Goal: Transaction & Acquisition: Purchase product/service

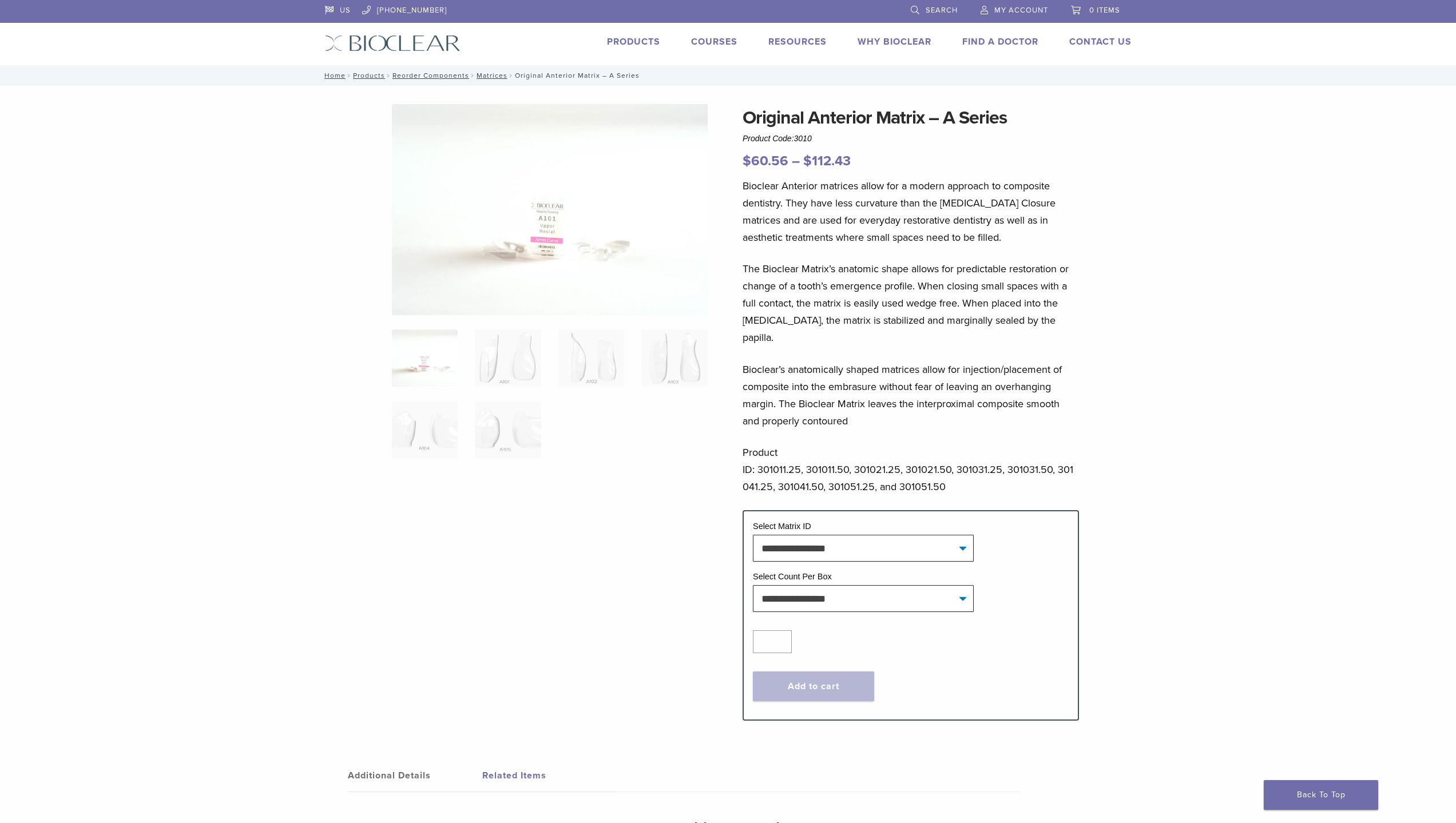
click at [887, 43] on link "Why Bioclear" at bounding box center [894, 42] width 74 height 12
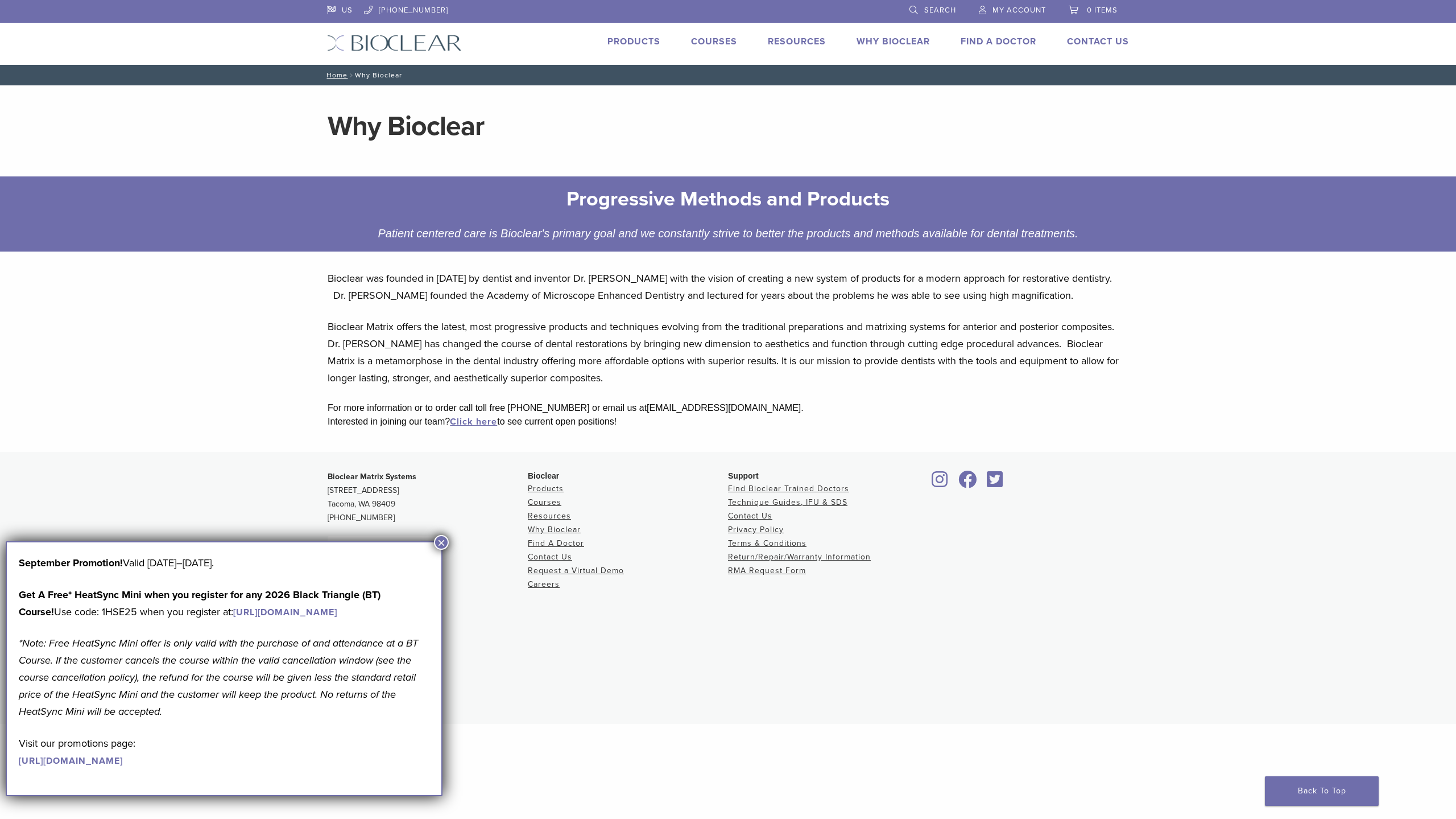
drag, startPoint x: 443, startPoint y: 543, endPoint x: 446, endPoint y: 514, distance: 29.2
click at [443, 543] on button "×" at bounding box center [441, 542] width 15 height 15
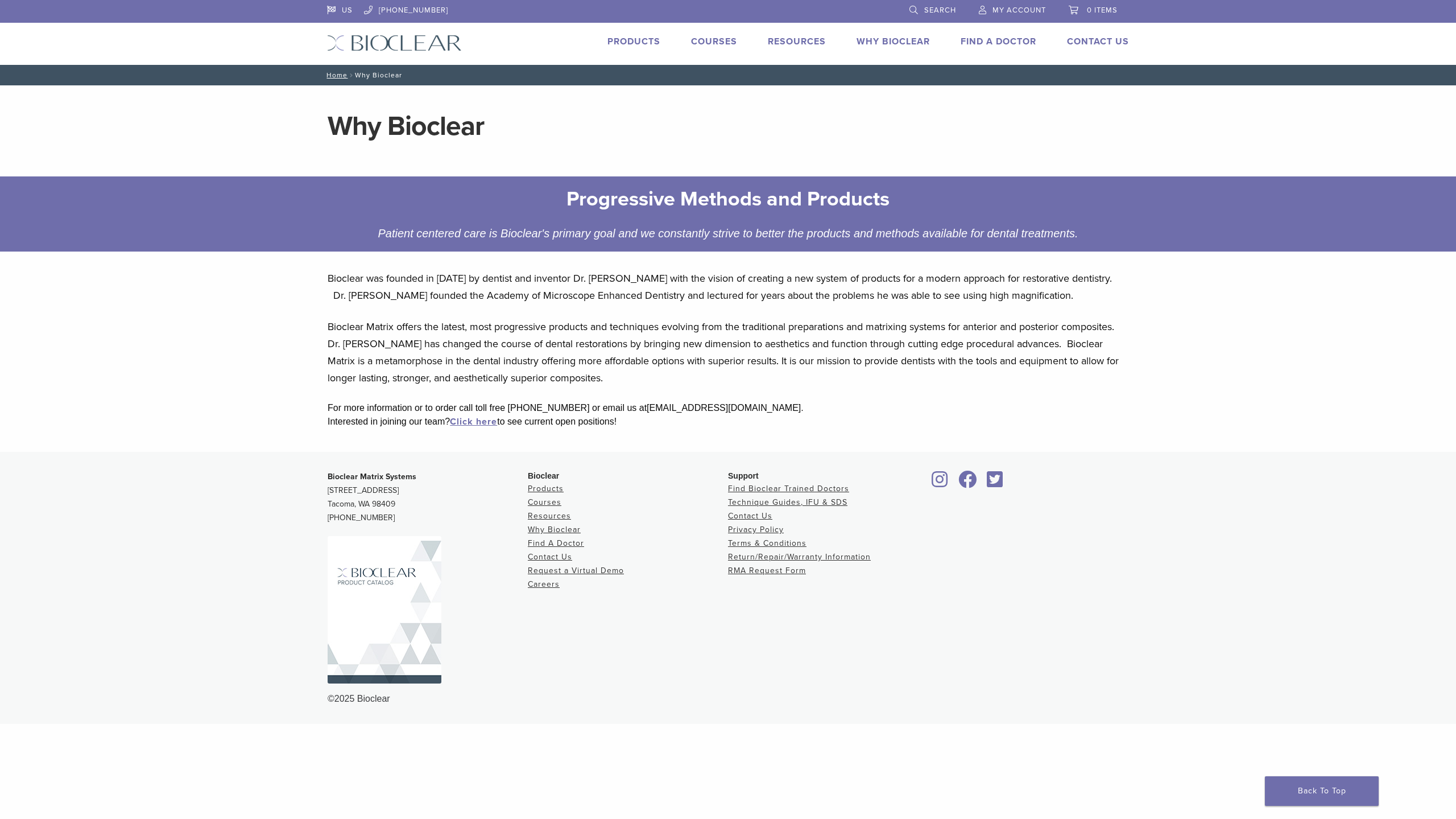
click at [628, 47] on li "Products" at bounding box center [634, 41] width 53 height 14
click at [630, 44] on link "Products" at bounding box center [634, 42] width 53 height 12
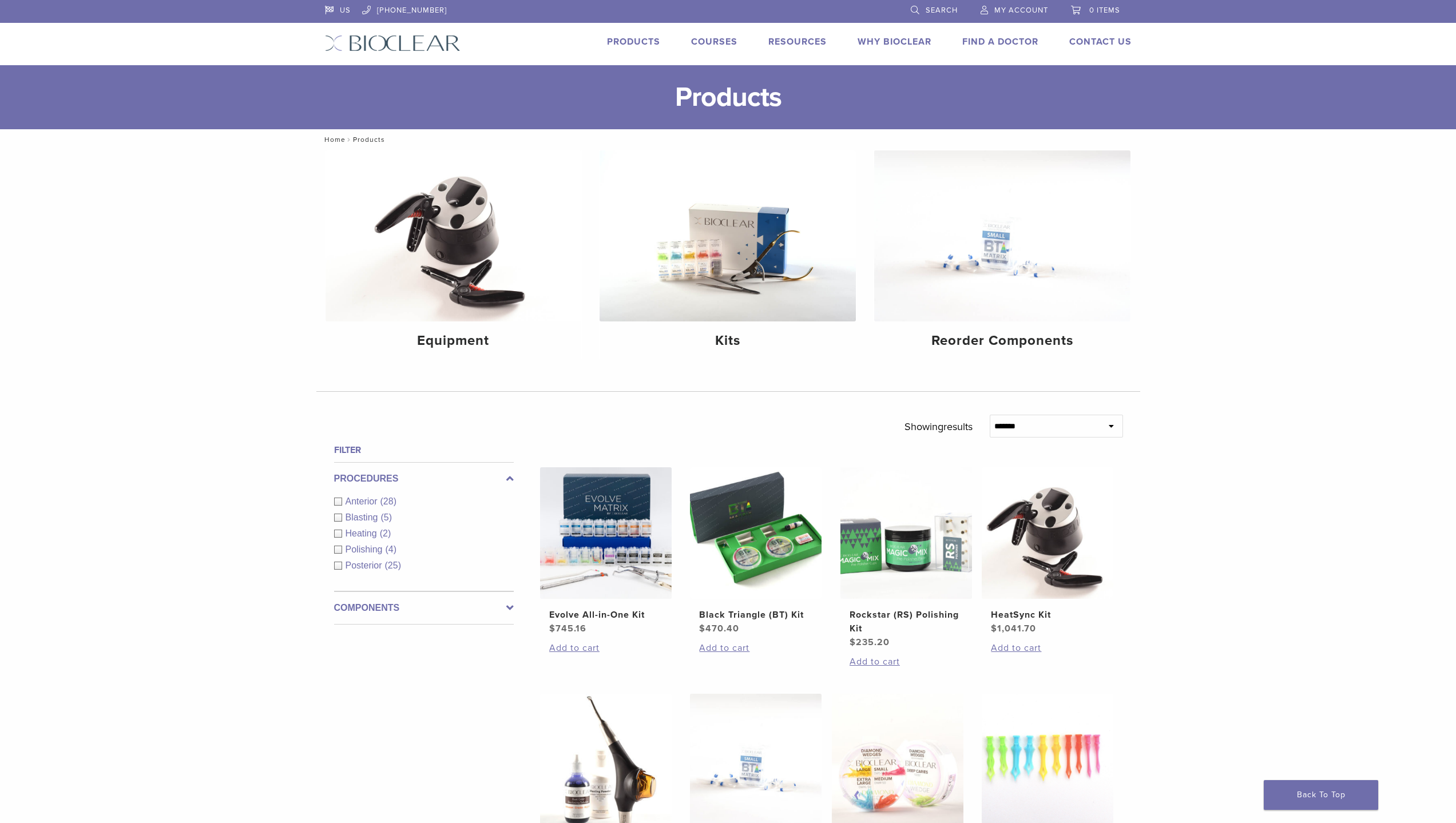
click at [339, 139] on link "Home" at bounding box center [334, 140] width 25 height 8
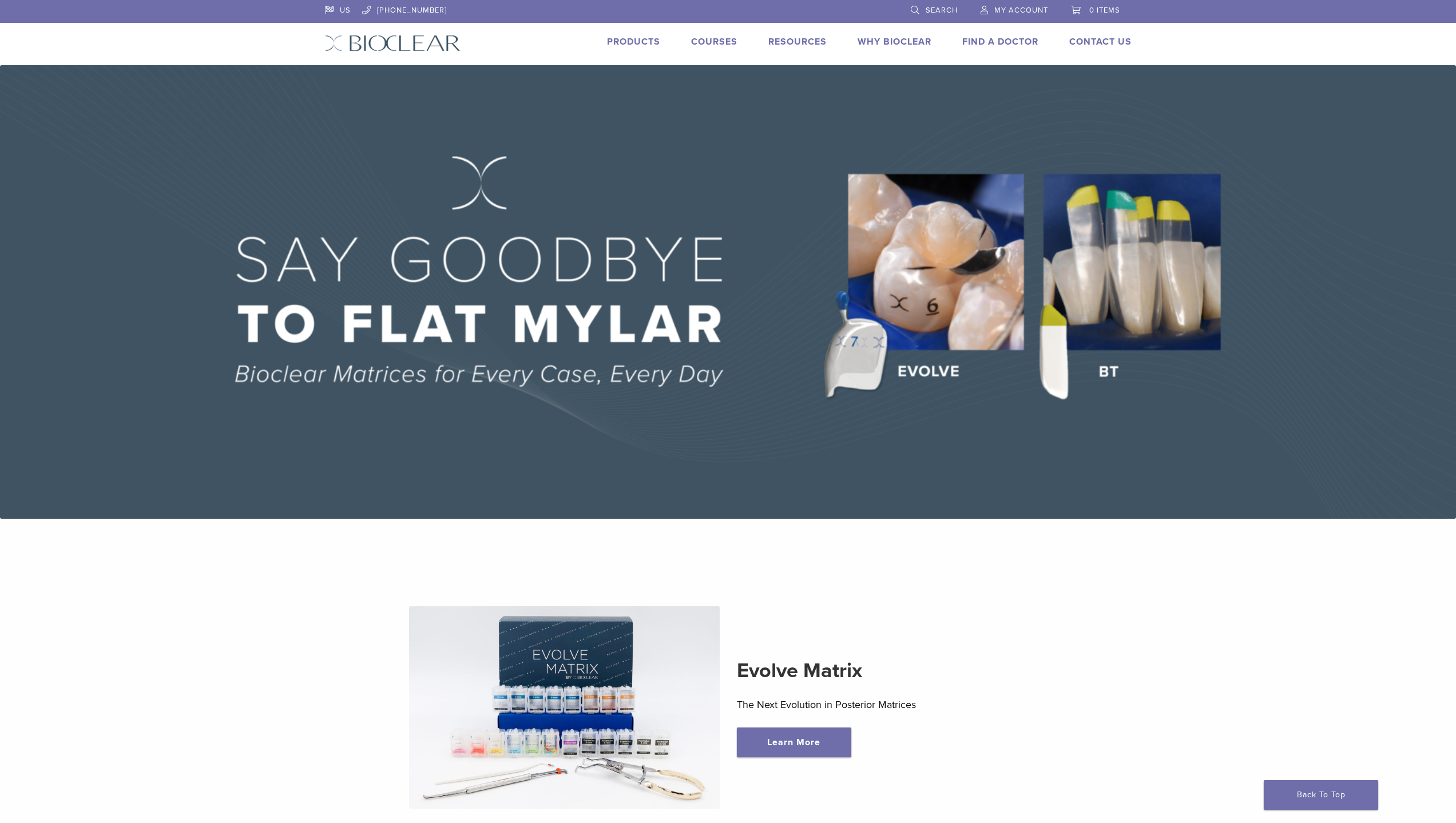
click at [626, 43] on link "Products" at bounding box center [633, 42] width 53 height 12
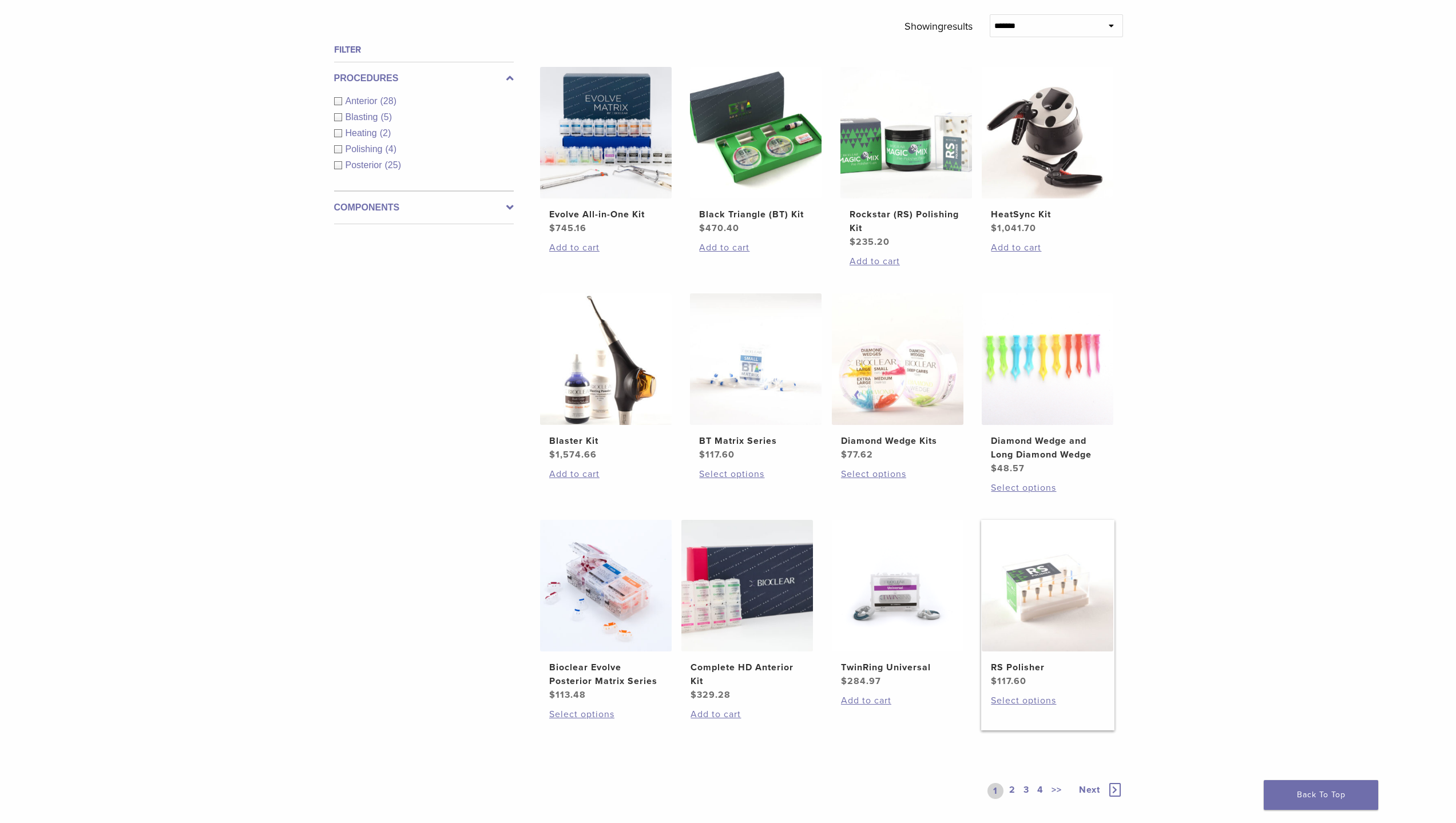
scroll to position [572, 0]
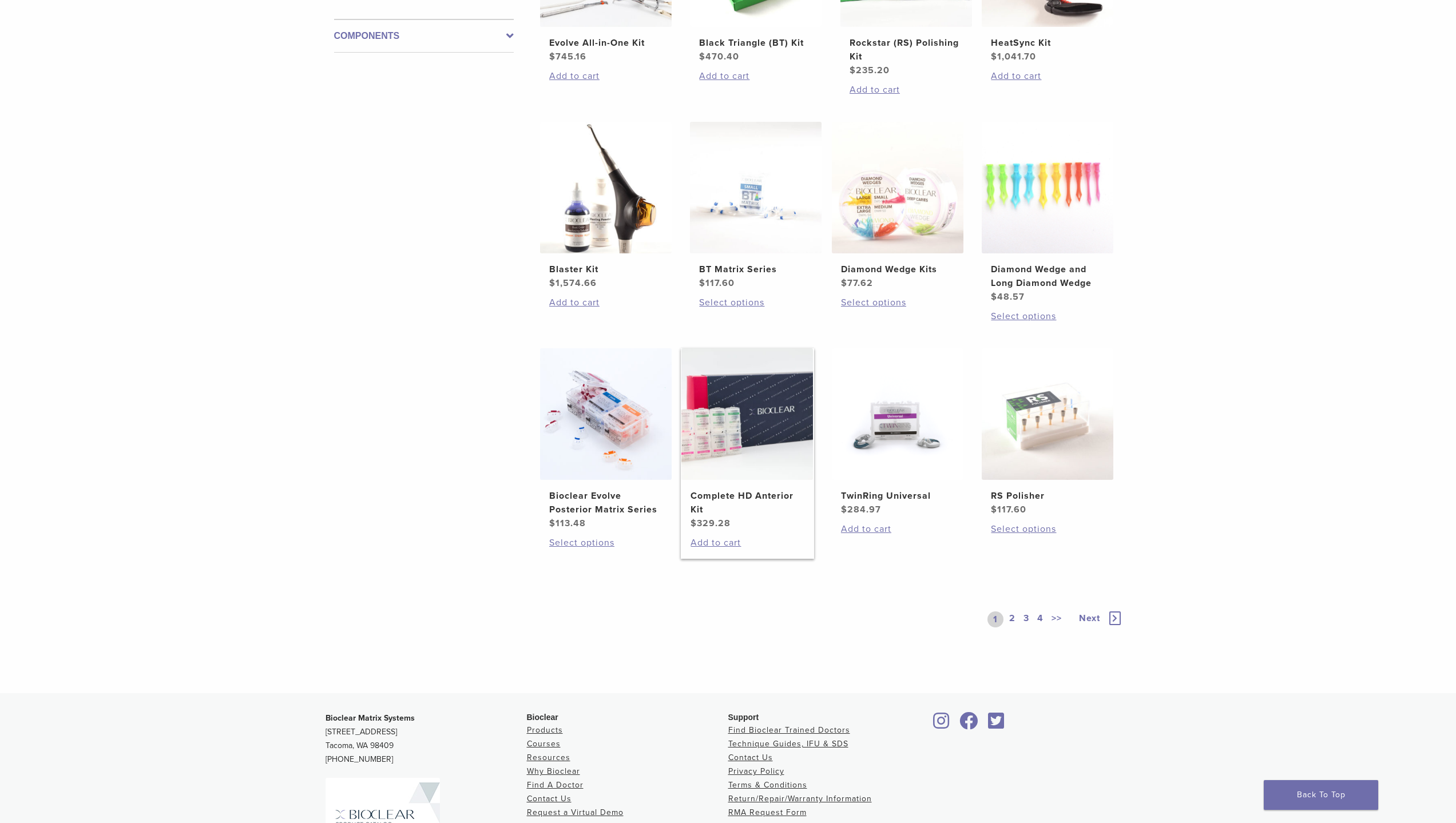
click at [705, 444] on img at bounding box center [747, 414] width 131 height 131
